Goal: Use online tool/utility: Utilize a website feature to perform a specific function

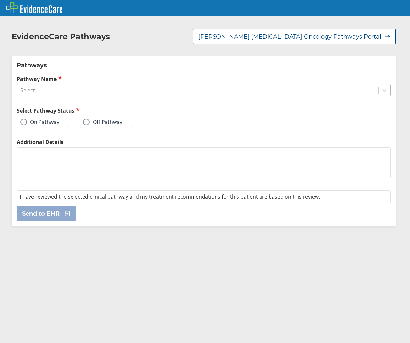
click at [62, 91] on div "Select..." at bounding box center [197, 90] width 361 height 11
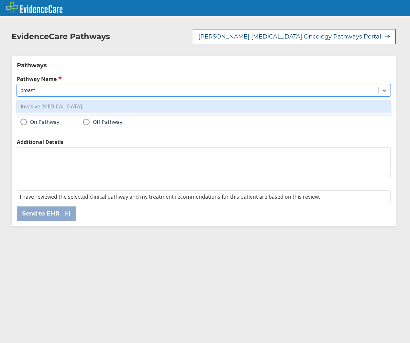
type input "breast"
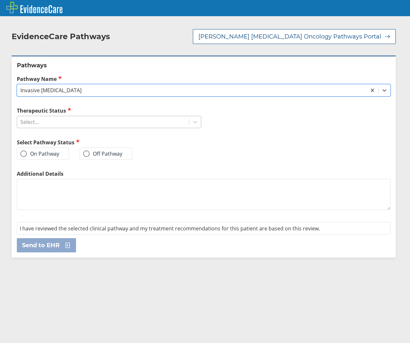
click at [77, 124] on div "Select..." at bounding box center [103, 121] width 172 height 11
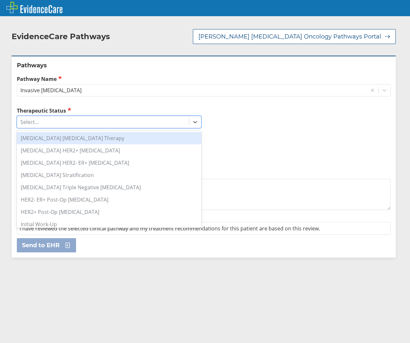
click at [99, 138] on div "[MEDICAL_DATA] [MEDICAL_DATA] Therapy" at bounding box center [109, 138] width 184 height 12
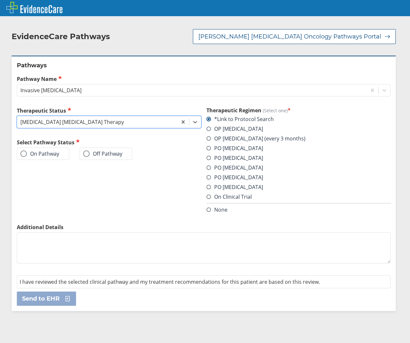
click at [22, 154] on span at bounding box center [23, 153] width 6 height 6
click at [0, 0] on input "On Pathway" at bounding box center [0, 0] width 0 height 0
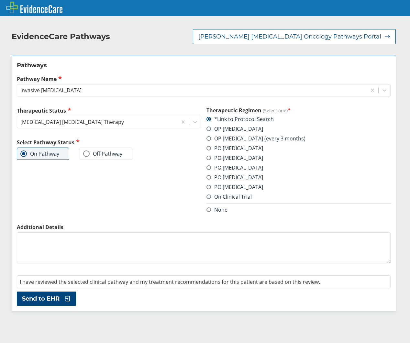
click at [206, 186] on span at bounding box center [208, 187] width 5 height 5
click at [0, 0] on input "PO [MEDICAL_DATA]" at bounding box center [0, 0] width 0 height 0
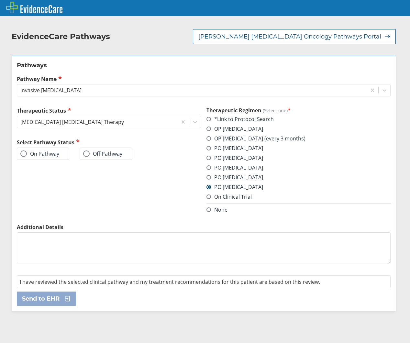
click at [39, 153] on label "On Pathway" at bounding box center [39, 153] width 39 height 6
click at [0, 0] on input "On Pathway" at bounding box center [0, 0] width 0 height 0
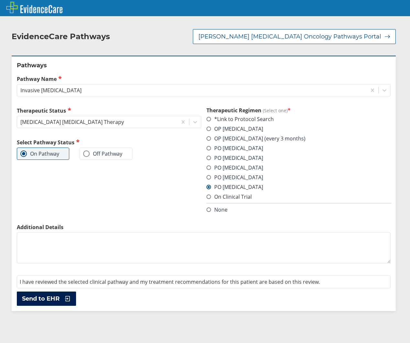
click at [62, 298] on icon at bounding box center [66, 298] width 10 height 6
